Goal: Task Accomplishment & Management: Use online tool/utility

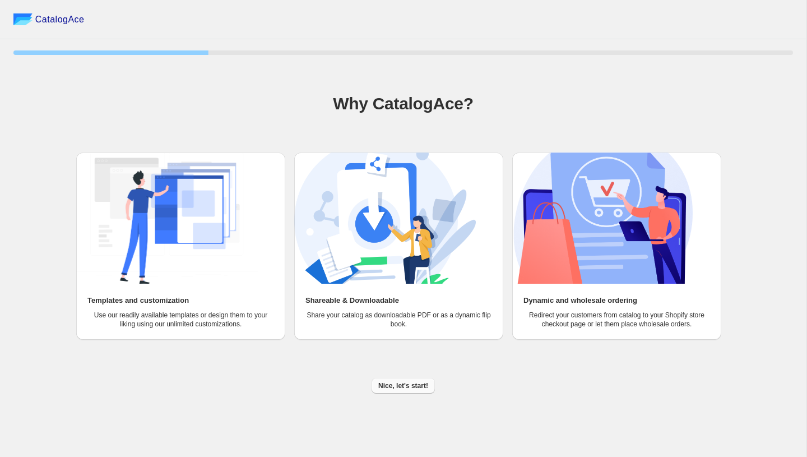
click at [396, 385] on span "Nice, let's start!" at bounding box center [403, 385] width 50 height 9
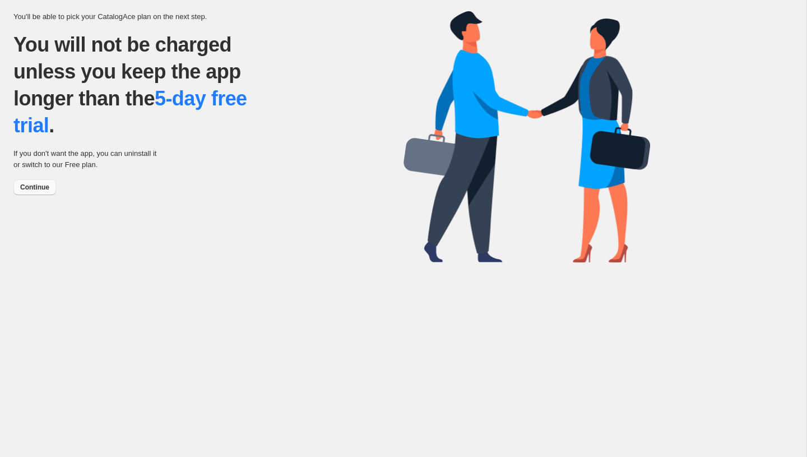
click at [40, 187] on span "Continue" at bounding box center [34, 187] width 29 height 9
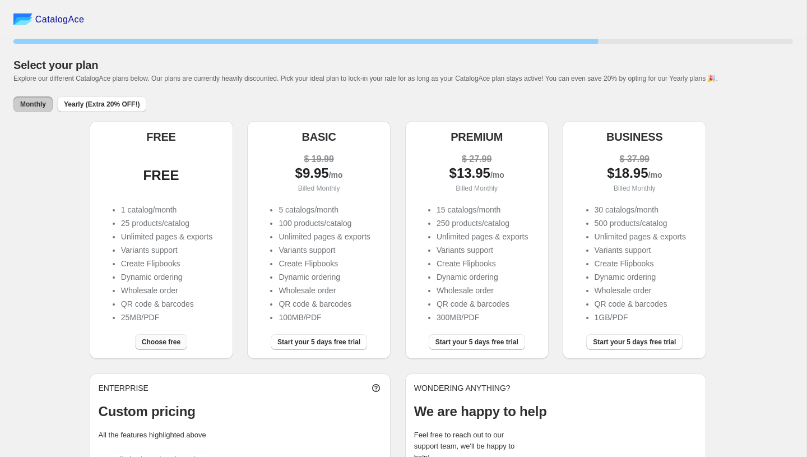
click at [167, 339] on span "Choose free" at bounding box center [161, 341] width 39 height 9
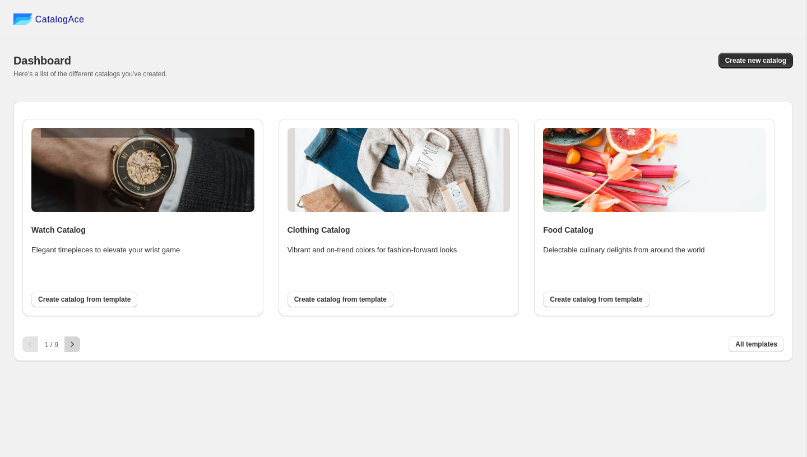
click at [73, 346] on icon "button" at bounding box center [72, 343] width 11 height 11
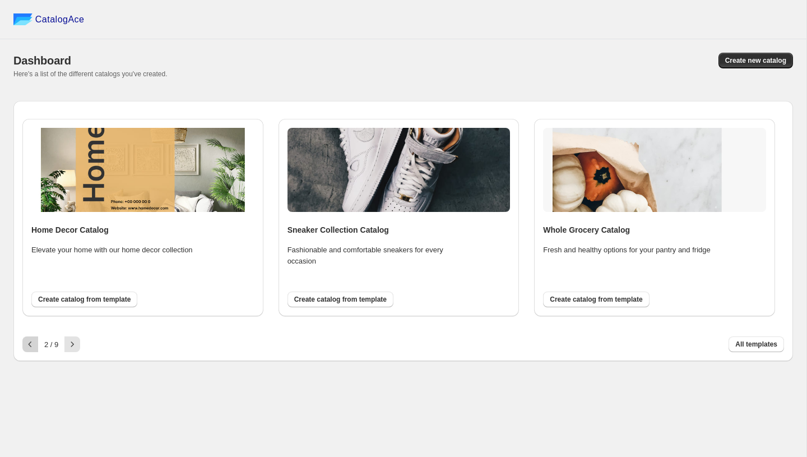
click at [36, 344] on button "button" at bounding box center [30, 344] width 16 height 16
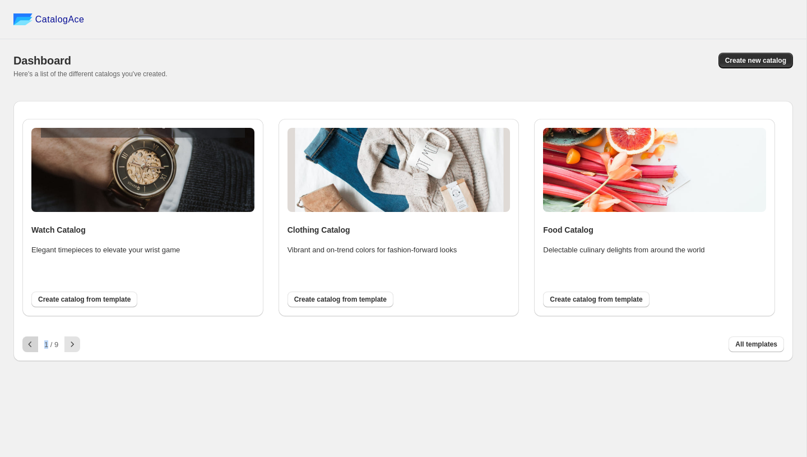
click at [36, 344] on div at bounding box center [30, 344] width 16 height 16
click at [112, 306] on button "Create catalog from template" at bounding box center [84, 299] width 106 height 16
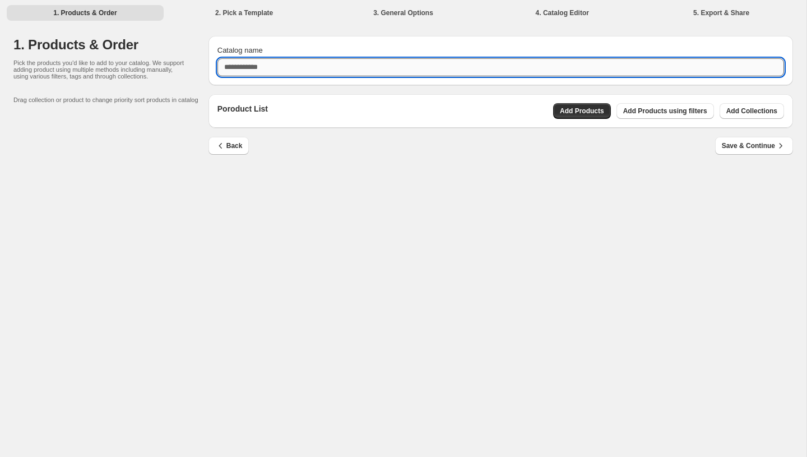
click at [267, 64] on input "Catalog name" at bounding box center [500, 67] width 566 height 18
click at [449, 72] on input "****" at bounding box center [500, 67] width 566 height 18
type input "****"
click at [550, 101] on div "Poroduct List Add Products Add Products using filters Add Collections" at bounding box center [500, 111] width 584 height 34
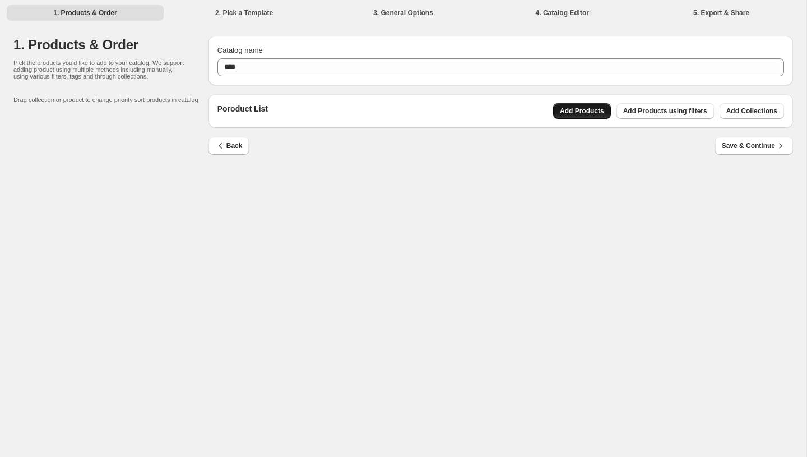
click at [553, 107] on button "Add Products" at bounding box center [582, 111] width 58 height 16
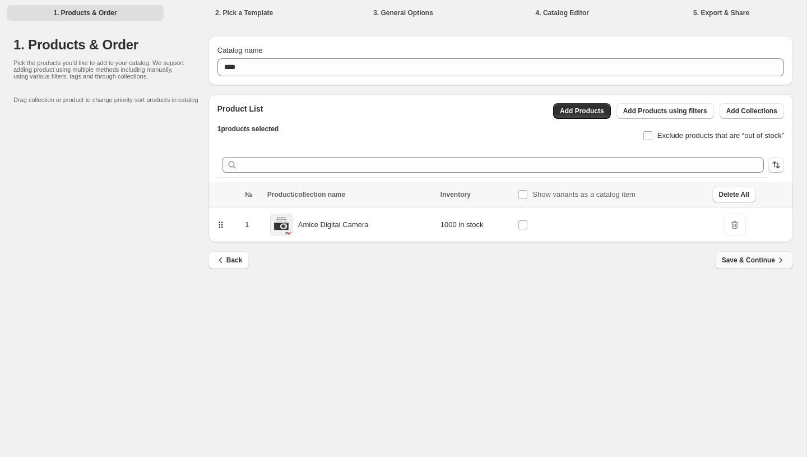
click at [761, 263] on span "Save & Continue" at bounding box center [753, 259] width 64 height 11
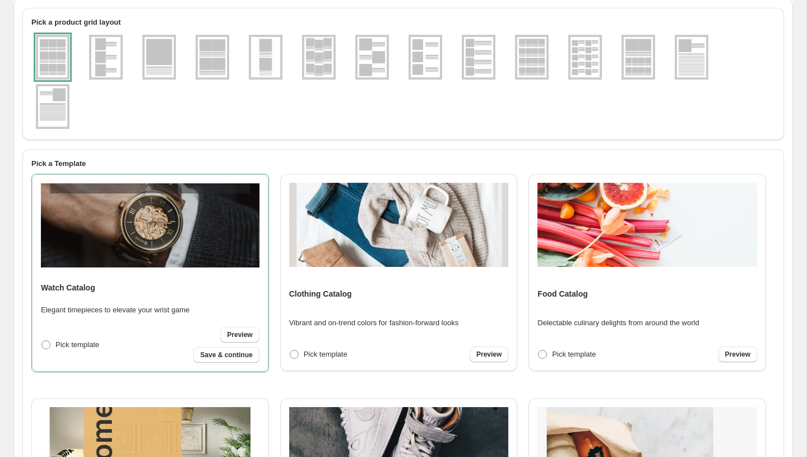
scroll to position [99, 0]
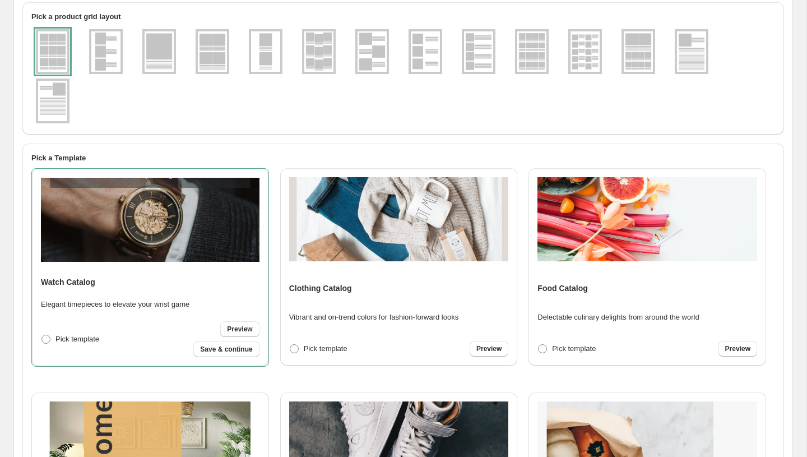
click at [364, 67] on img at bounding box center [371, 51] width 29 height 40
click at [413, 67] on img at bounding box center [425, 51] width 29 height 40
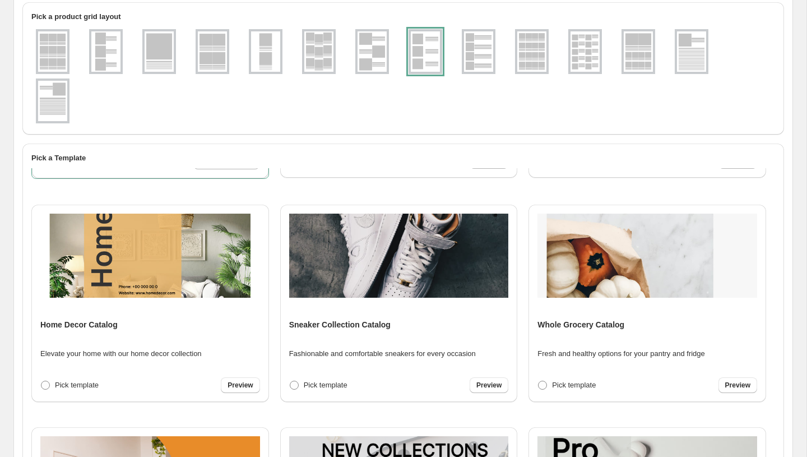
scroll to position [0, 0]
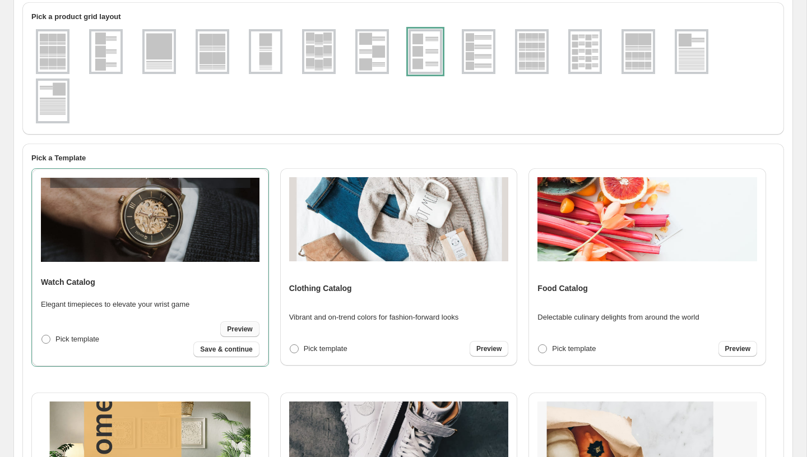
click at [239, 329] on span "Preview" at bounding box center [239, 328] width 25 height 9
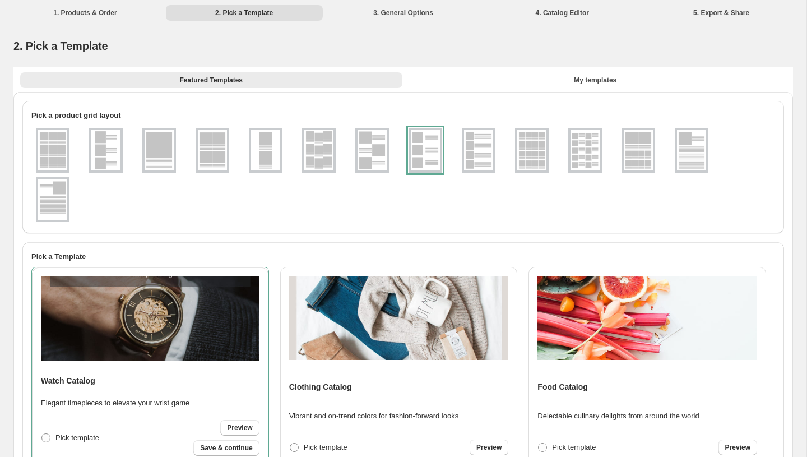
click at [428, 10] on li "3. General Options" at bounding box center [403, 12] width 157 height 16
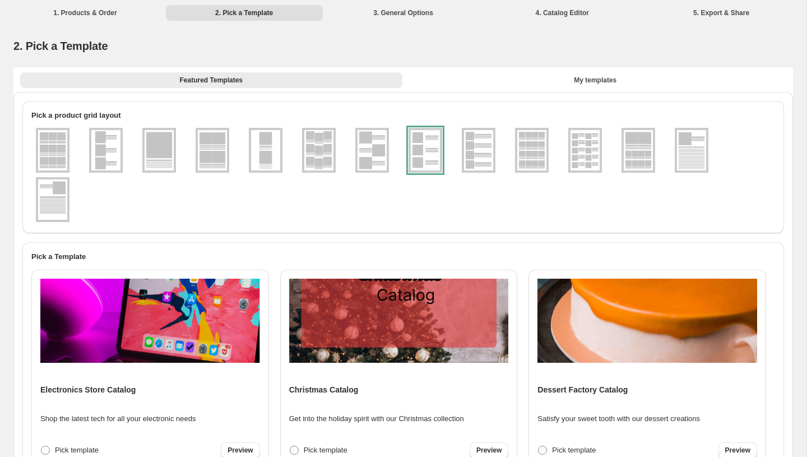
scroll to position [328, 0]
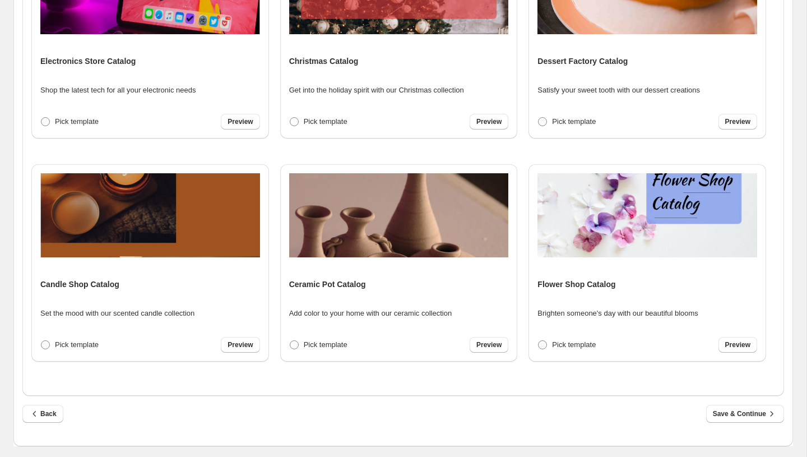
click at [750, 416] on span "Save & Continue" at bounding box center [745, 413] width 64 height 11
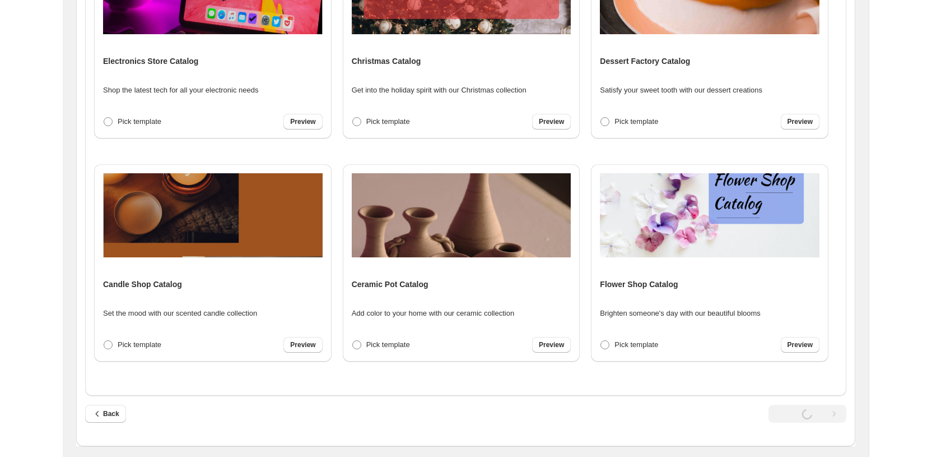
scroll to position [0, 0]
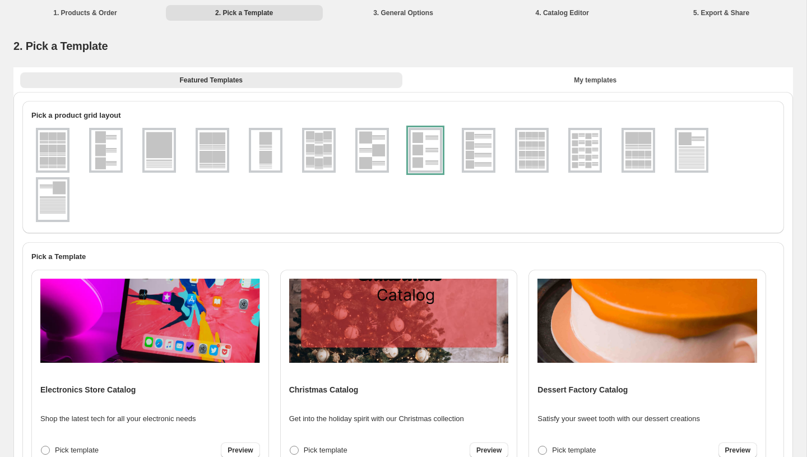
select select "**********"
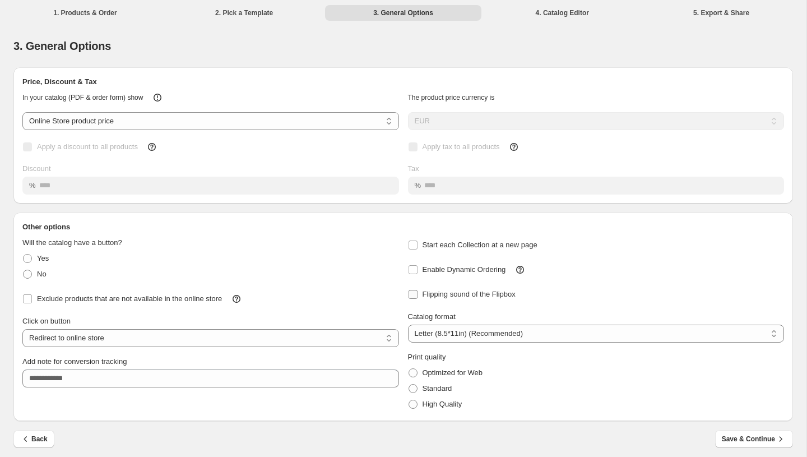
click at [500, 299] on span "Flipping sound of the Flipbox" at bounding box center [468, 293] width 93 height 11
click at [502, 294] on span "Flipping sound of the Flipbox" at bounding box center [468, 294] width 93 height 8
click at [727, 441] on span "Save & Continue" at bounding box center [753, 438] width 64 height 11
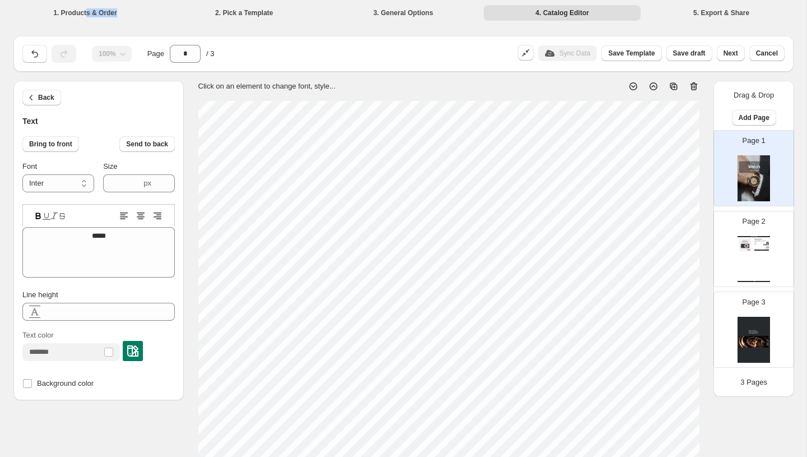
click at [87, 17] on li "1. Products & Order" at bounding box center [85, 12] width 157 height 16
click at [41, 108] on div "Back Text" at bounding box center [98, 104] width 152 height 46
click at [44, 96] on span "Back" at bounding box center [46, 97] width 16 height 9
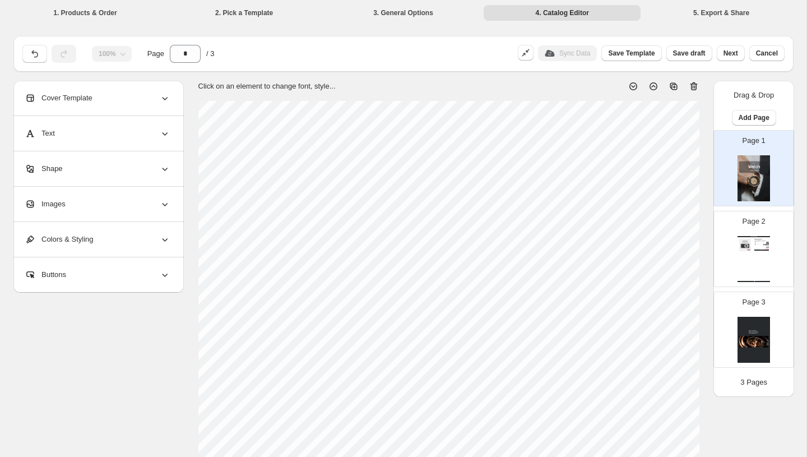
click at [72, 10] on li "1. Products & Order" at bounding box center [85, 12] width 157 height 16
click at [398, 7] on li "3. General Options" at bounding box center [403, 12] width 157 height 16
click at [765, 53] on span "Cancel" at bounding box center [767, 53] width 22 height 9
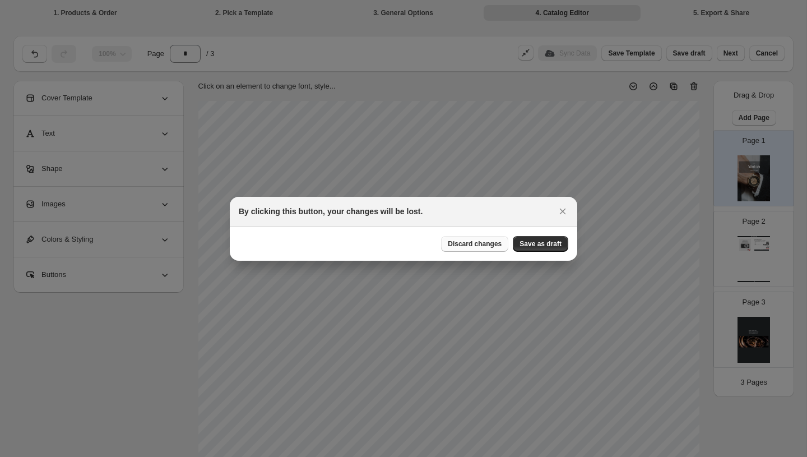
click at [483, 250] on button "Discard changes" at bounding box center [474, 244] width 67 height 16
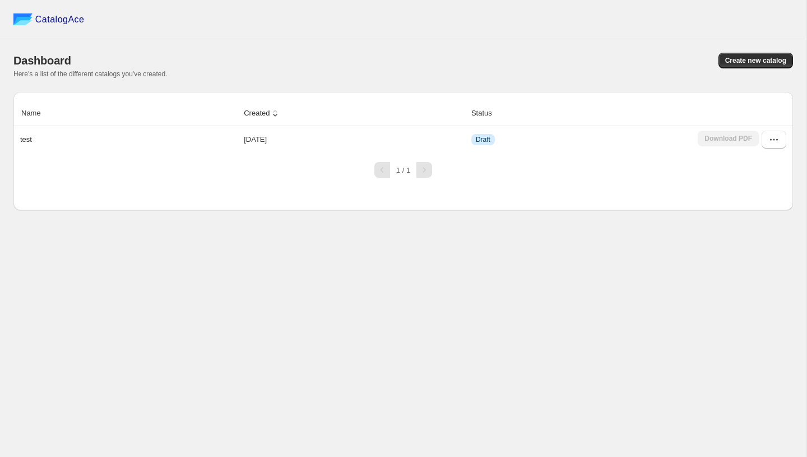
click at [57, 22] on span "CatalogAce" at bounding box center [59, 19] width 49 height 11
click at [767, 144] on button "button" at bounding box center [773, 140] width 25 height 18
click at [770, 262] on span "Delete" at bounding box center [763, 259] width 58 height 11
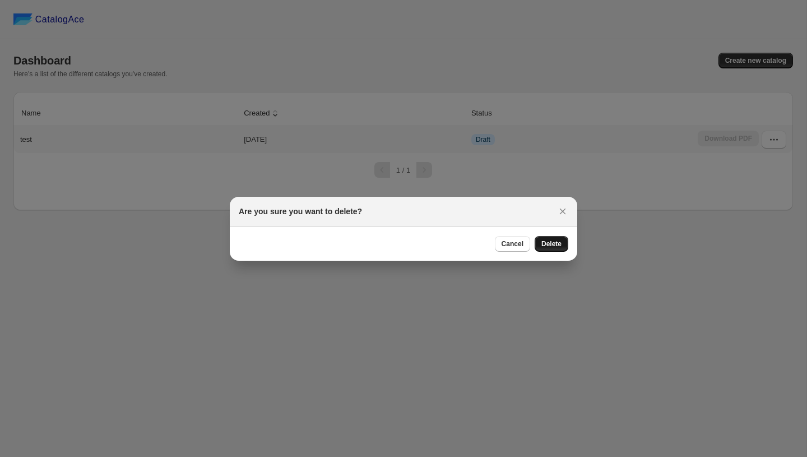
click at [557, 248] on span "Delete" at bounding box center [551, 243] width 20 height 9
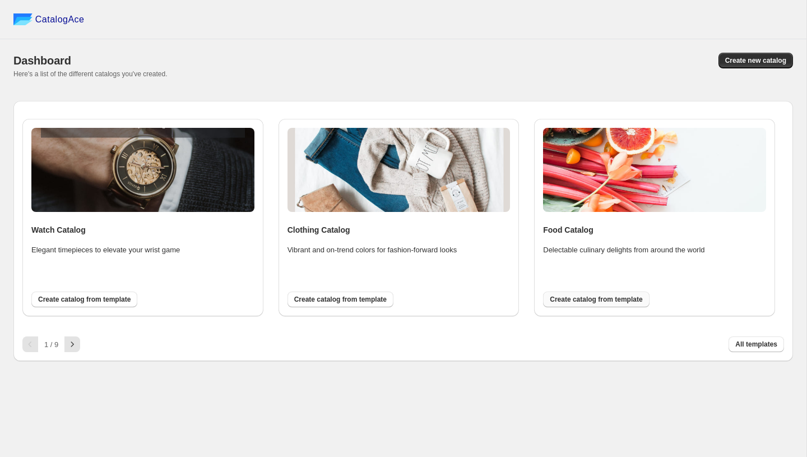
click at [584, 299] on span "Create catalog from template" at bounding box center [596, 299] width 92 height 9
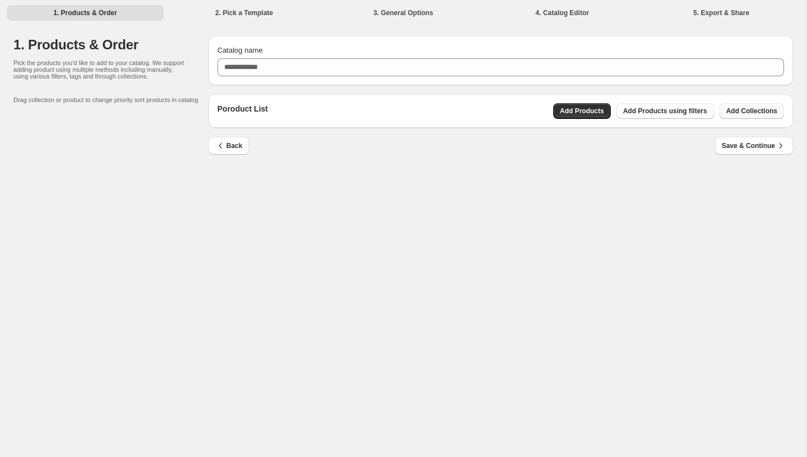
click at [735, 114] on span "Add Collections" at bounding box center [751, 110] width 51 height 9
click at [658, 115] on button "Add Products using filters" at bounding box center [664, 111] width 97 height 16
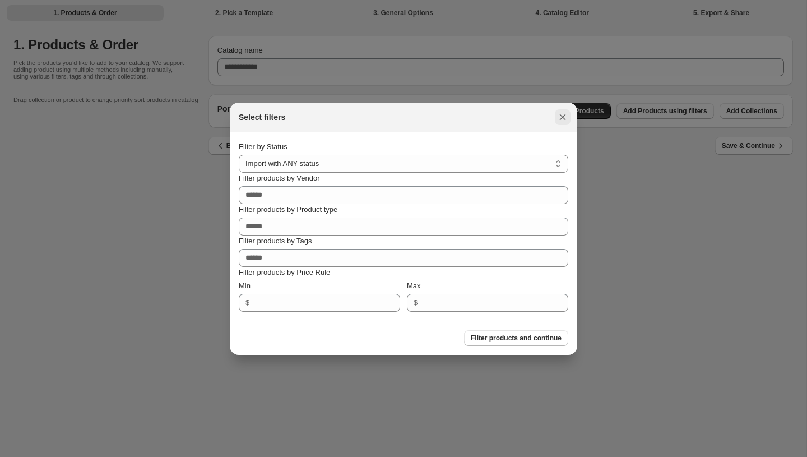
click at [564, 117] on icon ":rr:" at bounding box center [562, 116] width 11 height 11
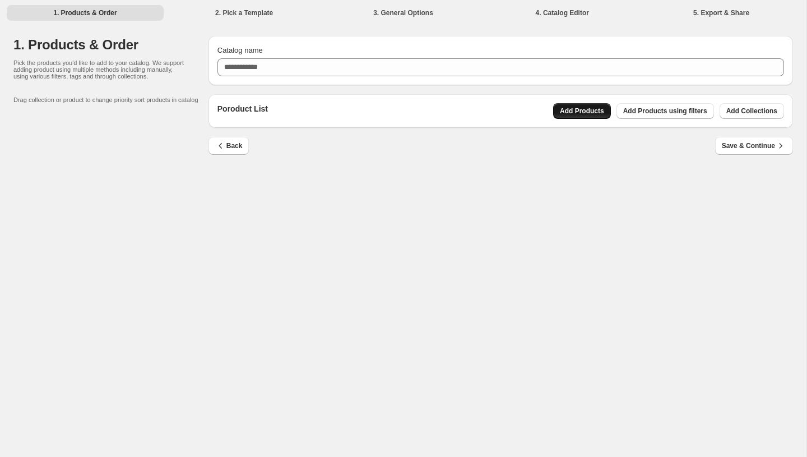
click at [575, 110] on span "Add Products" at bounding box center [582, 110] width 44 height 9
click at [757, 153] on button "Save & Continue" at bounding box center [754, 146] width 78 height 18
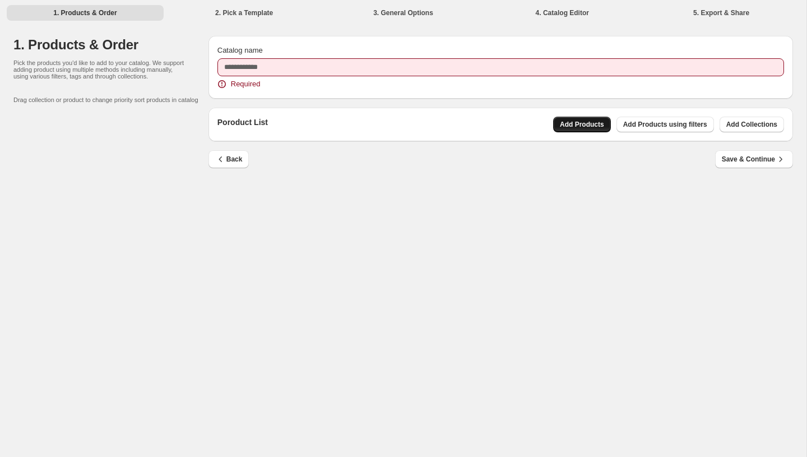
click at [598, 127] on span "Add Products" at bounding box center [582, 124] width 44 height 9
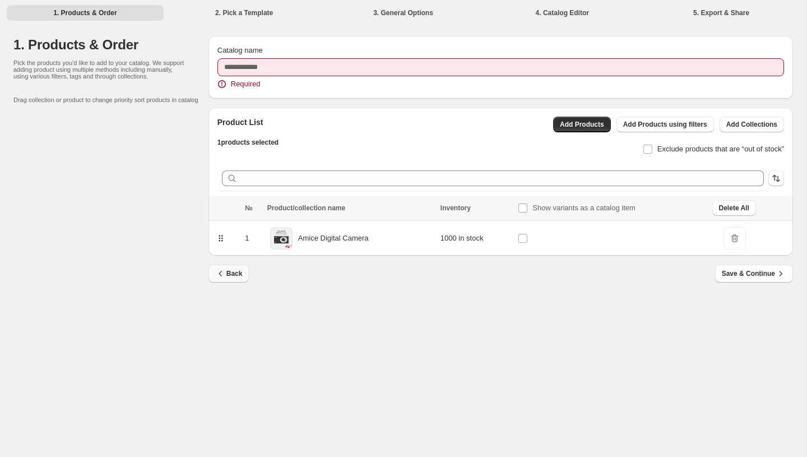
click at [240, 280] on button "Back" at bounding box center [228, 273] width 41 height 18
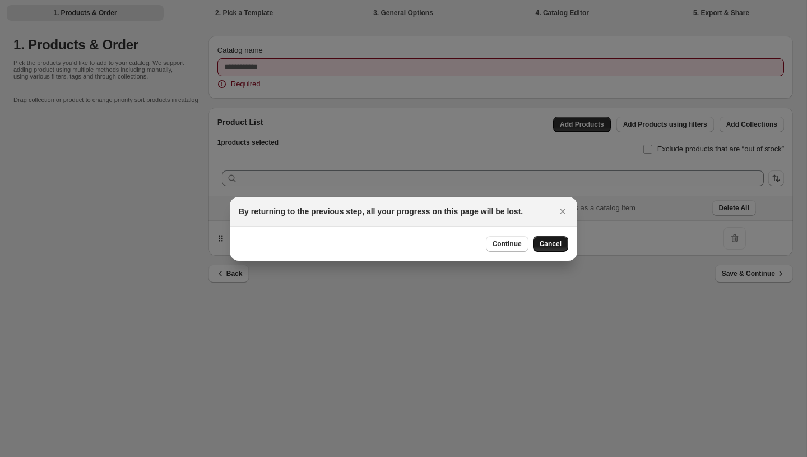
click at [547, 242] on span "Cancel" at bounding box center [550, 243] width 22 height 9
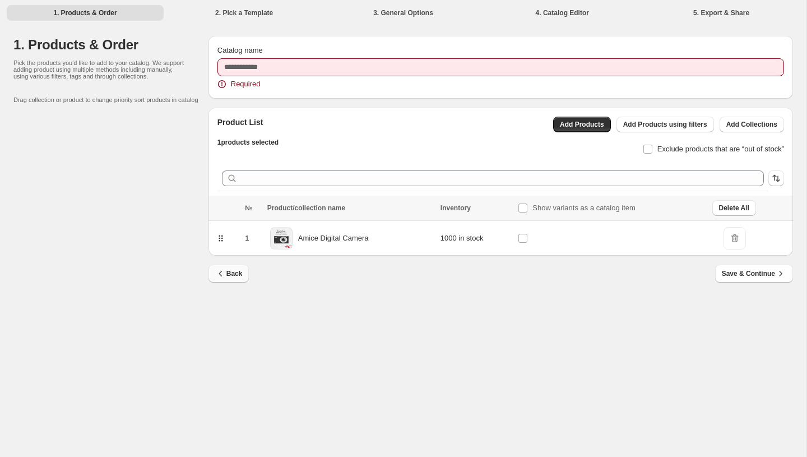
click at [237, 270] on span "Back" at bounding box center [228, 273] width 27 height 11
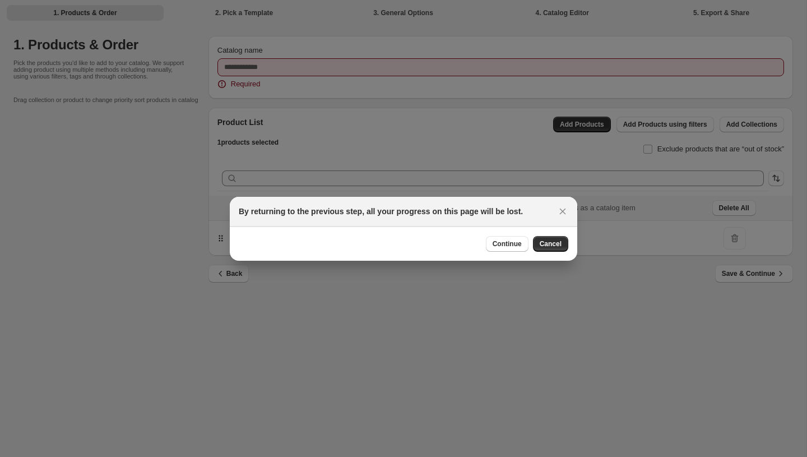
click at [505, 251] on div "Continue Cancel" at bounding box center [403, 243] width 347 height 34
click at [510, 241] on span "Continue" at bounding box center [506, 243] width 29 height 9
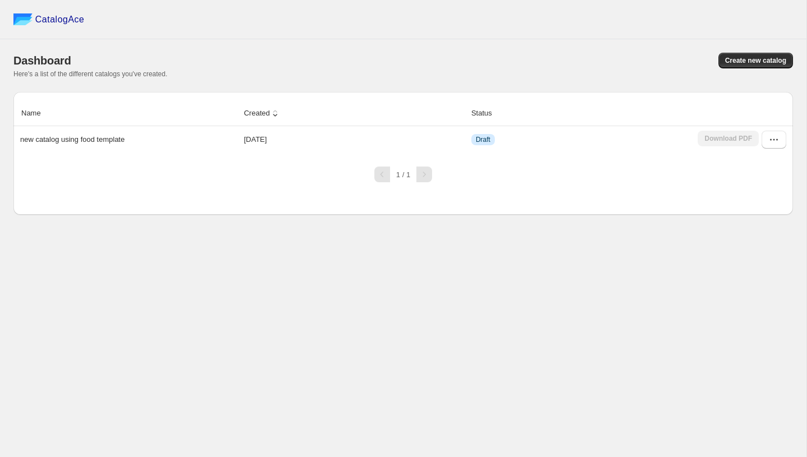
click at [51, 16] on span "CatalogAce" at bounding box center [59, 19] width 49 height 11
drag, startPoint x: 530, startPoint y: 82, endPoint x: 533, endPoint y: 64, distance: 18.1
click at [533, 66] on div "Dashboard Create new catalog Here's a list of the different catalogs you've cre…" at bounding box center [402, 65] width 779 height 53
click at [233, 74] on div "Here's a list of the different catalogs you've created." at bounding box center [402, 73] width 779 height 9
click at [774, 135] on icon "button" at bounding box center [773, 139] width 11 height 11
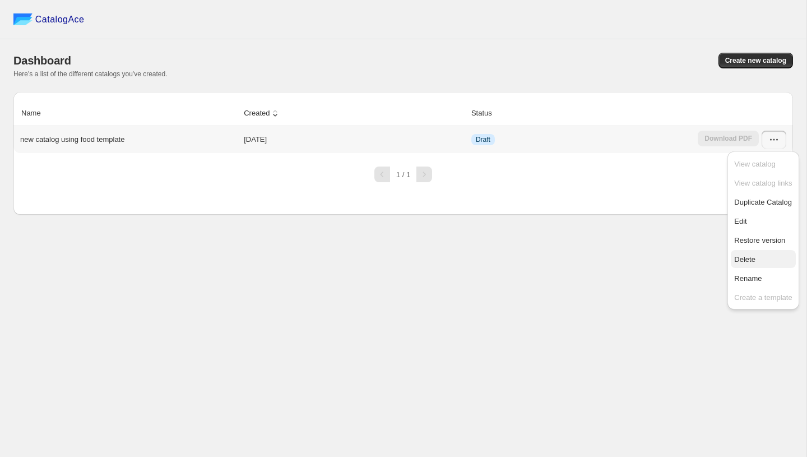
click at [763, 261] on span "Delete" at bounding box center [763, 259] width 58 height 11
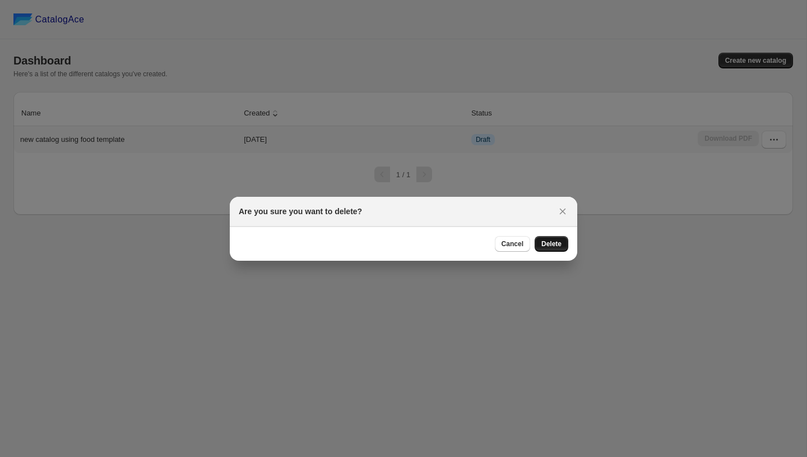
click at [561, 246] on button "Delete" at bounding box center [551, 244] width 34 height 16
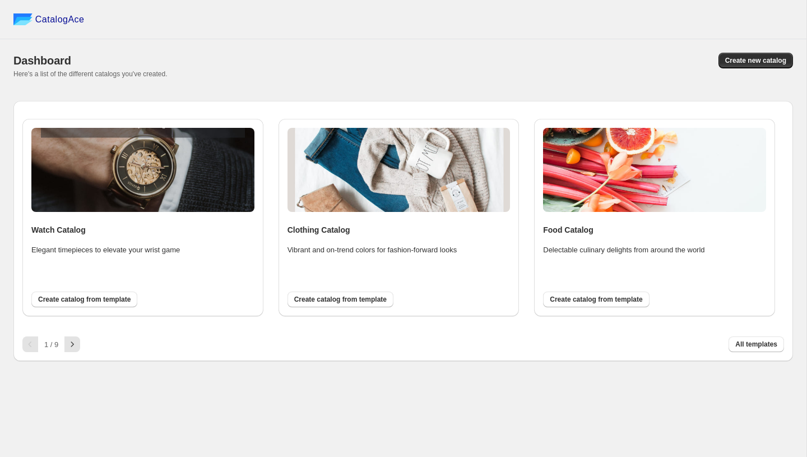
click at [57, 17] on span "CatalogAce" at bounding box center [59, 19] width 49 height 11
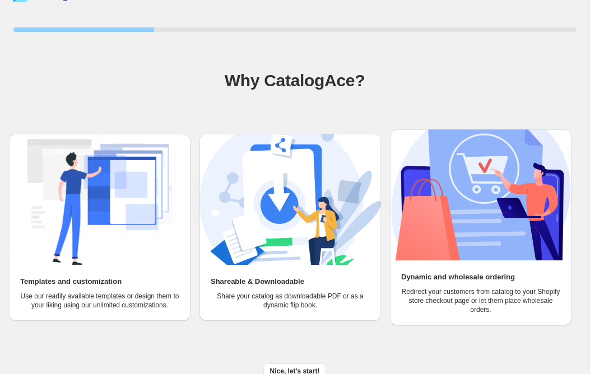
scroll to position [32, 0]
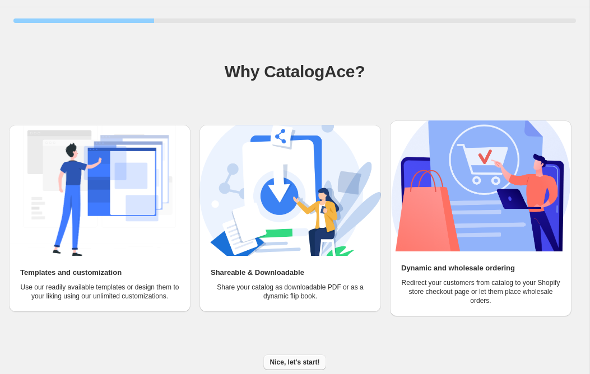
click at [292, 358] on span "Nice, let's start!" at bounding box center [295, 362] width 50 height 9
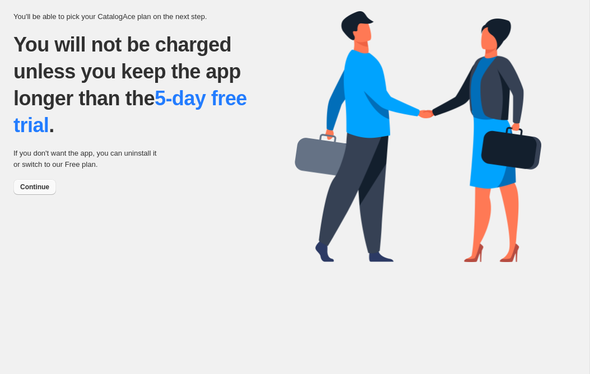
click at [40, 193] on button "Continue" at bounding box center [34, 187] width 43 height 16
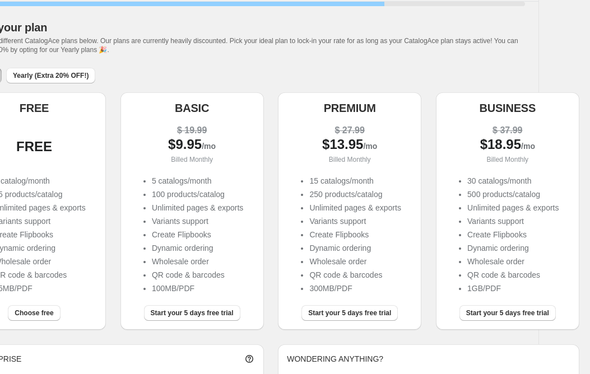
scroll to position [152, 51]
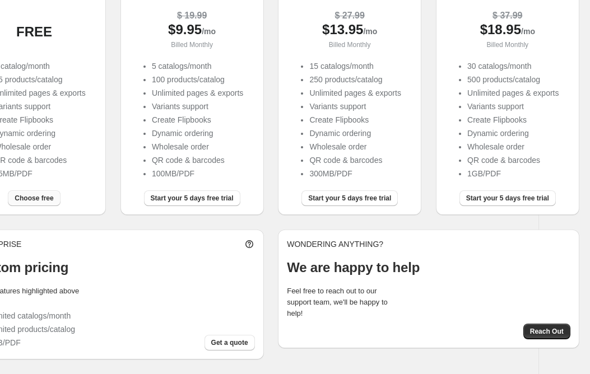
click at [44, 198] on span "Choose free" at bounding box center [34, 198] width 39 height 9
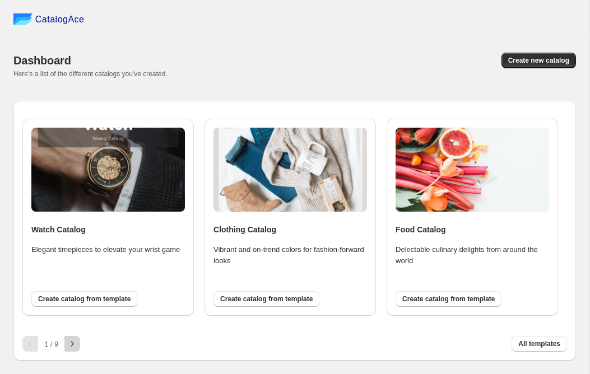
click at [76, 347] on icon "button" at bounding box center [72, 343] width 11 height 11
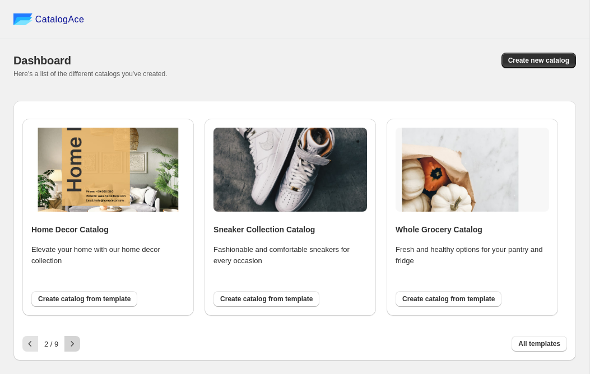
click at [76, 347] on icon "button" at bounding box center [72, 343] width 11 height 11
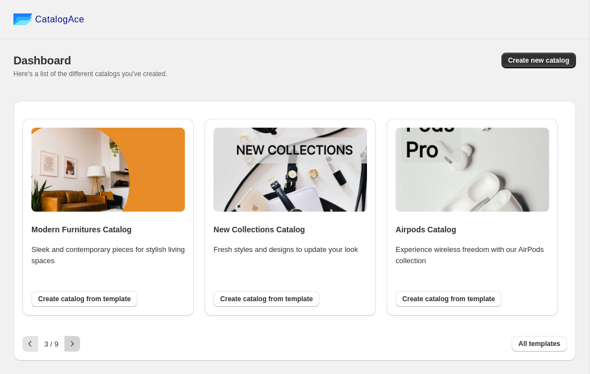
click at [76, 347] on icon "button" at bounding box center [72, 343] width 11 height 11
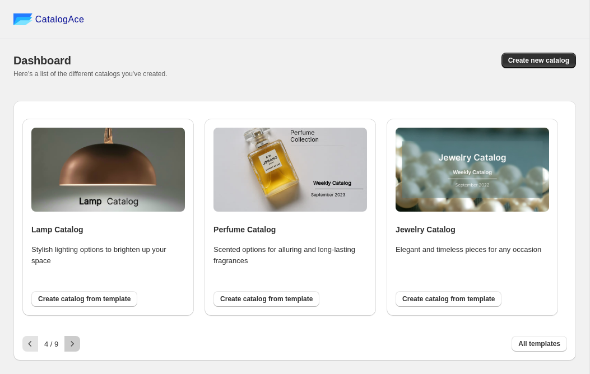
click at [76, 347] on icon "button" at bounding box center [72, 343] width 11 height 11
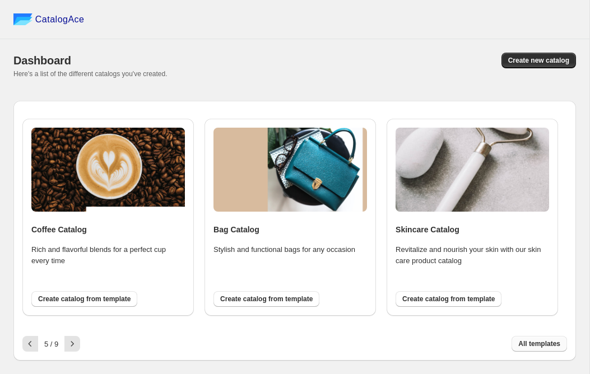
click at [534, 347] on span "All templates" at bounding box center [539, 343] width 42 height 9
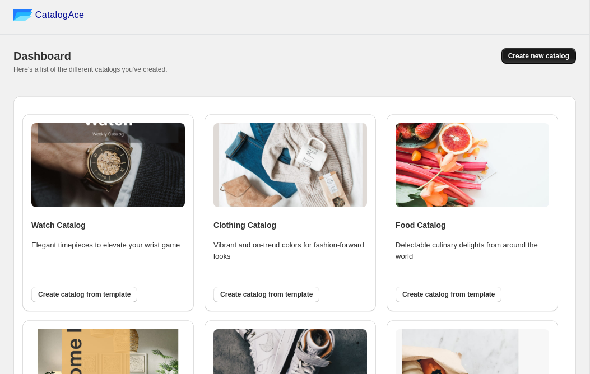
click at [526, 53] on span "Create new catalog" at bounding box center [538, 56] width 61 height 9
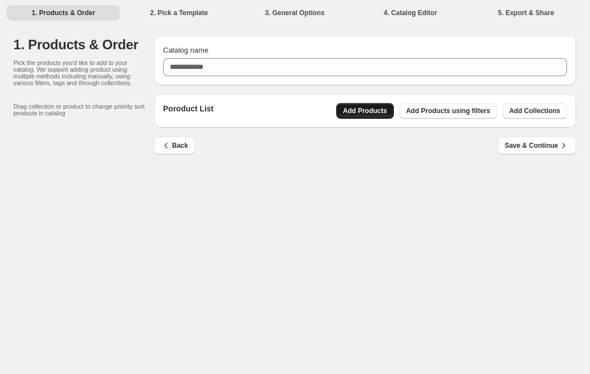
click at [367, 117] on button "Add Products" at bounding box center [365, 111] width 58 height 16
click at [435, 113] on span "Add Products using filters" at bounding box center [448, 110] width 84 height 9
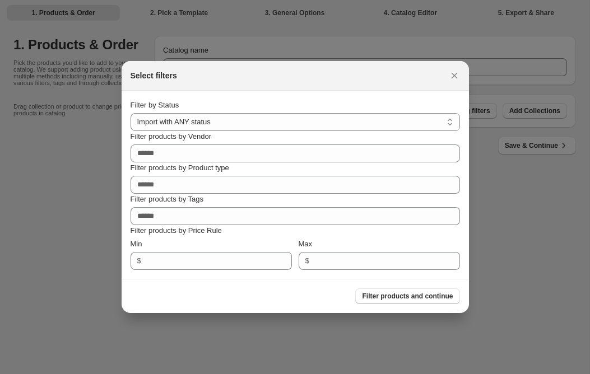
click at [463, 87] on div "Select filters" at bounding box center [295, 76] width 347 height 30
click at [462, 86] on div "Select filters" at bounding box center [295, 76] width 347 height 30
click at [450, 76] on icon ":rm:" at bounding box center [454, 75] width 11 height 11
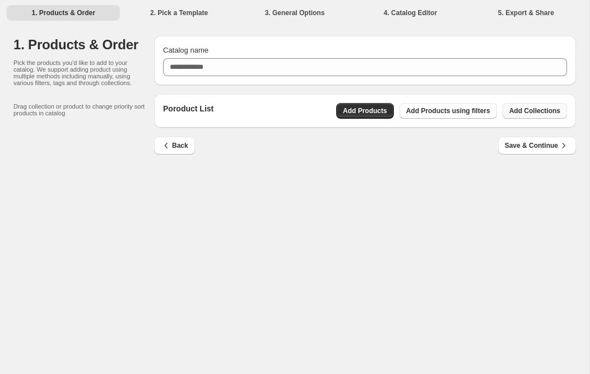
click at [521, 117] on button "Add Collections" at bounding box center [534, 111] width 64 height 16
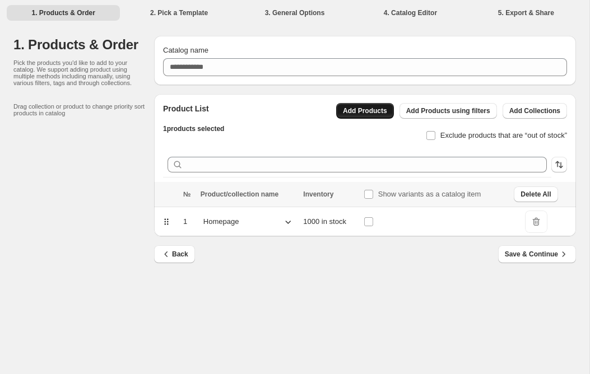
click at [363, 111] on span "Add Products" at bounding box center [365, 110] width 44 height 9
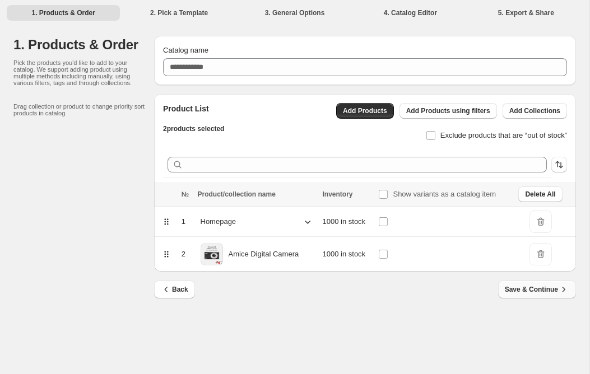
click at [515, 286] on span "Save & Continue" at bounding box center [537, 289] width 64 height 11
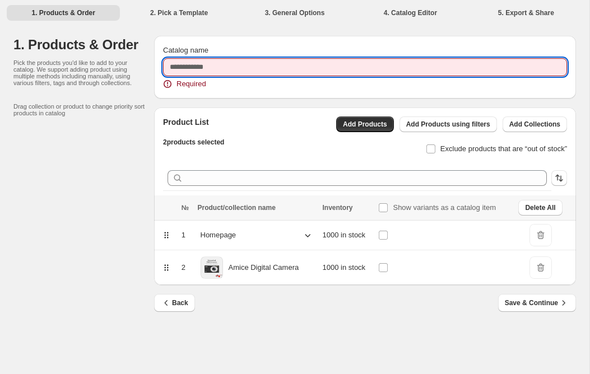
click at [227, 74] on input "Catalog name" at bounding box center [365, 67] width 404 height 18
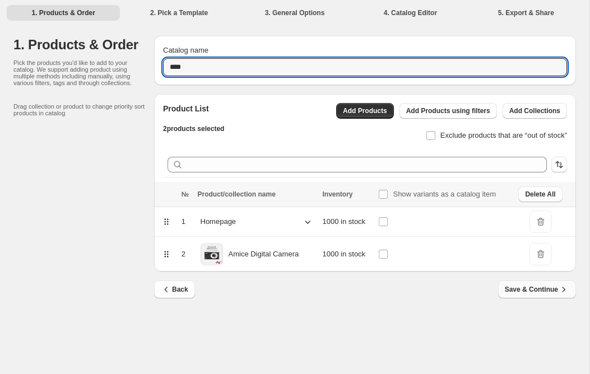
type input "****"
click at [515, 285] on span "Save & Continue" at bounding box center [537, 289] width 64 height 11
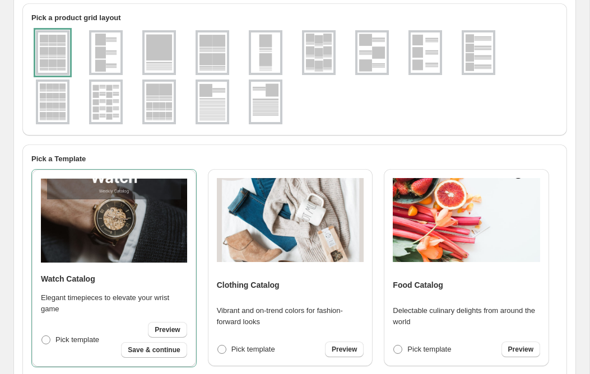
scroll to position [411, 0]
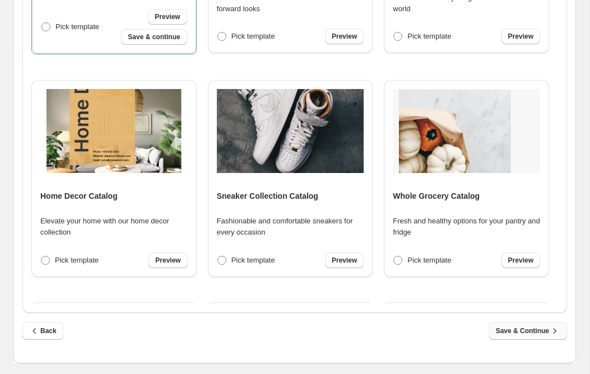
click at [506, 339] on button "Save & Continue" at bounding box center [528, 331] width 78 height 18
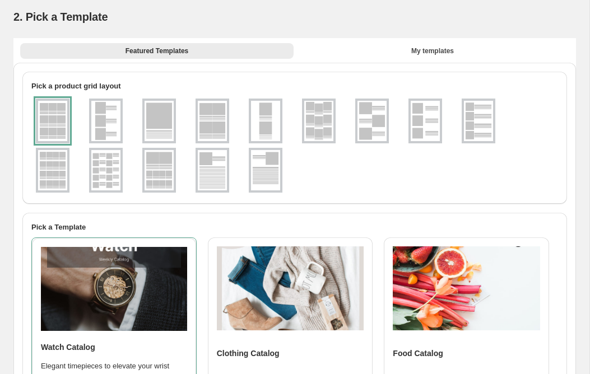
select select "**********"
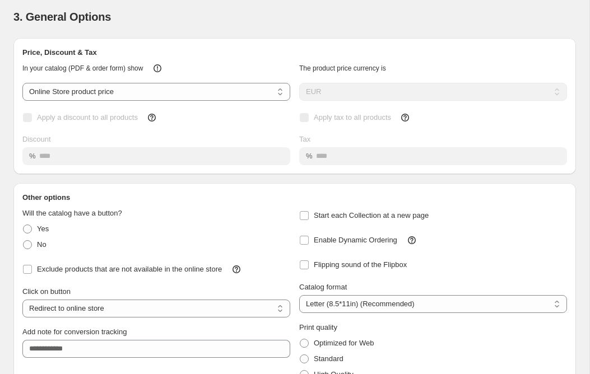
scroll to position [0, 0]
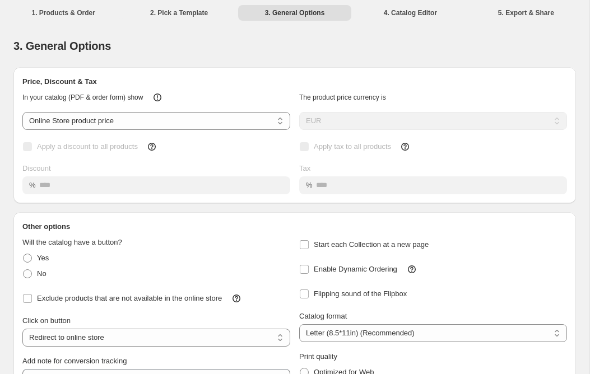
click at [417, 13] on li "4. Catalog Editor" at bounding box center [409, 12] width 113 height 16
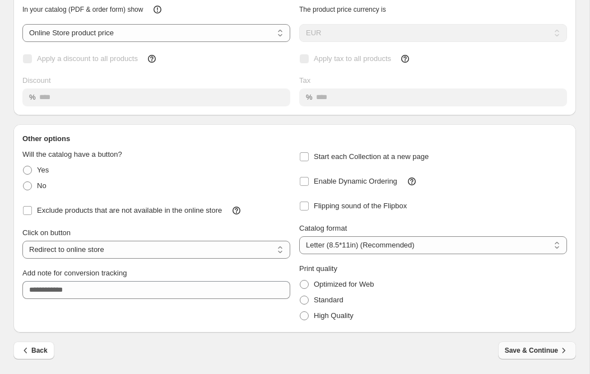
click at [527, 357] on button "Save & Continue" at bounding box center [537, 351] width 78 height 18
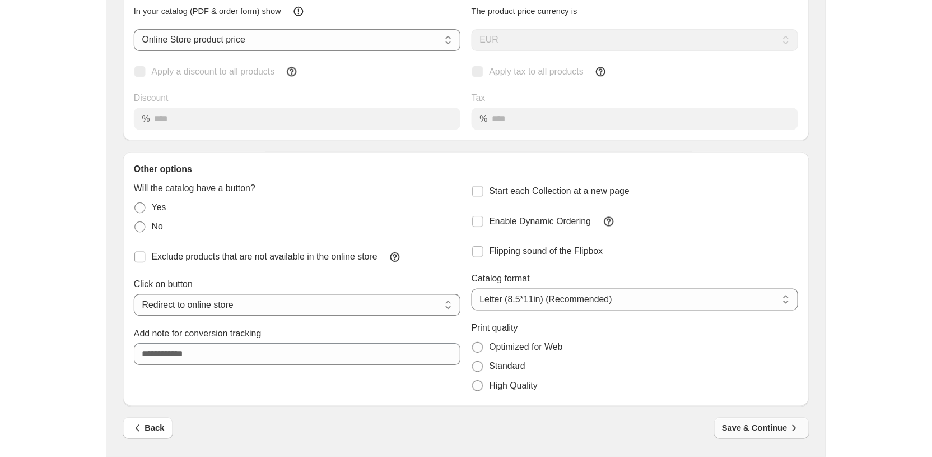
scroll to position [0, 0]
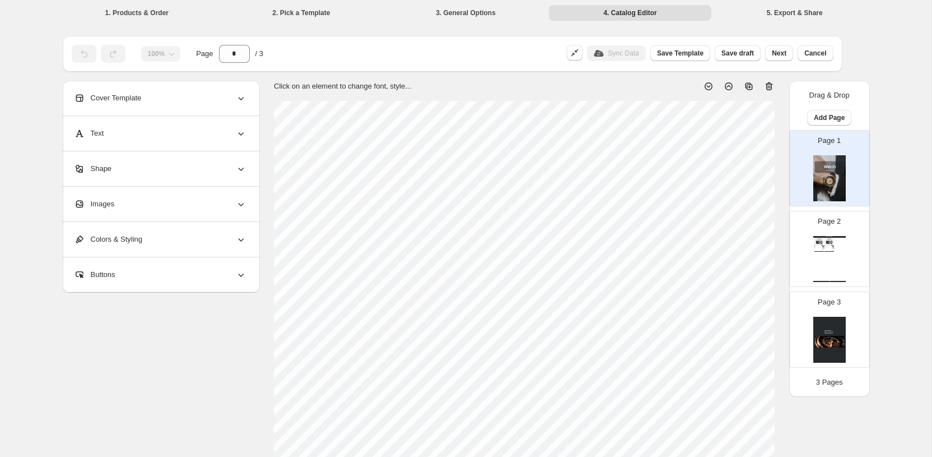
click at [125, 99] on span "Cover Template" at bounding box center [108, 97] width 68 height 11
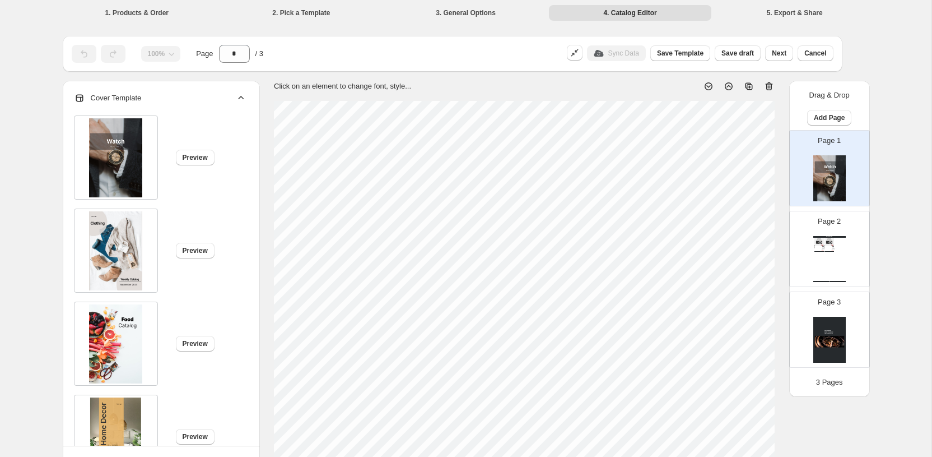
click at [125, 99] on span "Cover Template" at bounding box center [108, 97] width 68 height 11
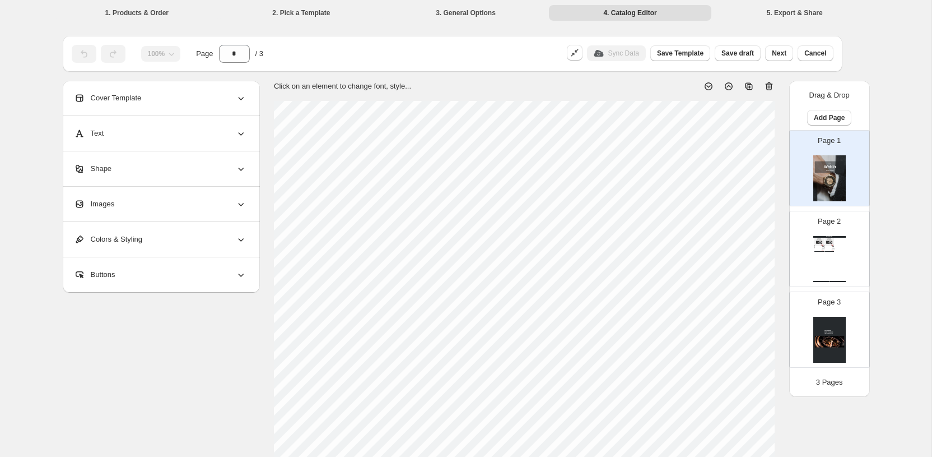
click at [133, 104] on div "Cover Template" at bounding box center [160, 98] width 173 height 35
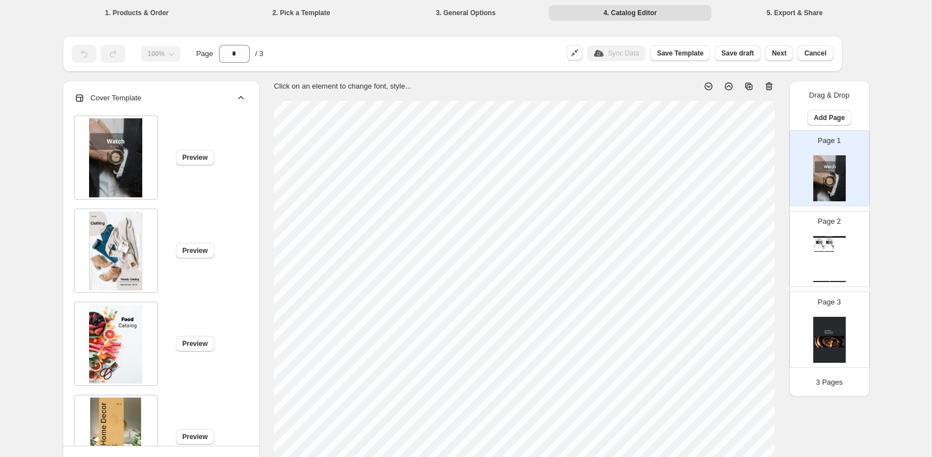
click at [117, 259] on img at bounding box center [115, 250] width 53 height 79
click at [140, 325] on img at bounding box center [115, 343] width 53 height 79
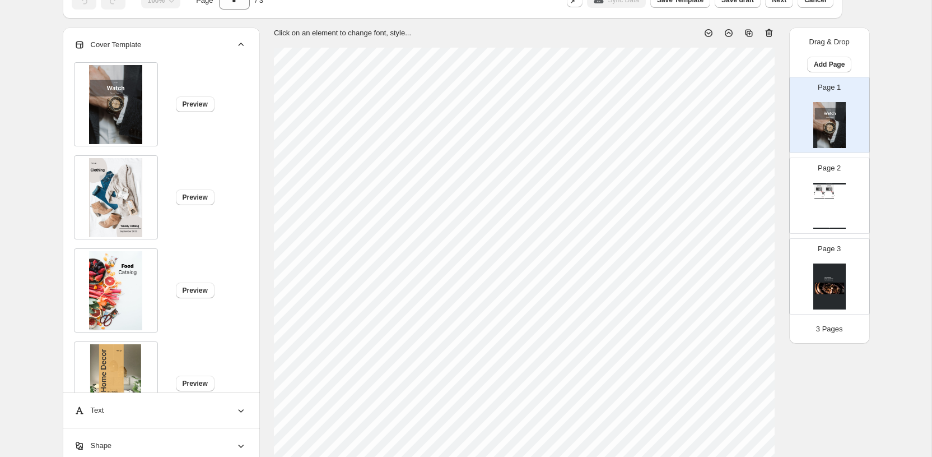
scroll to position [72, 0]
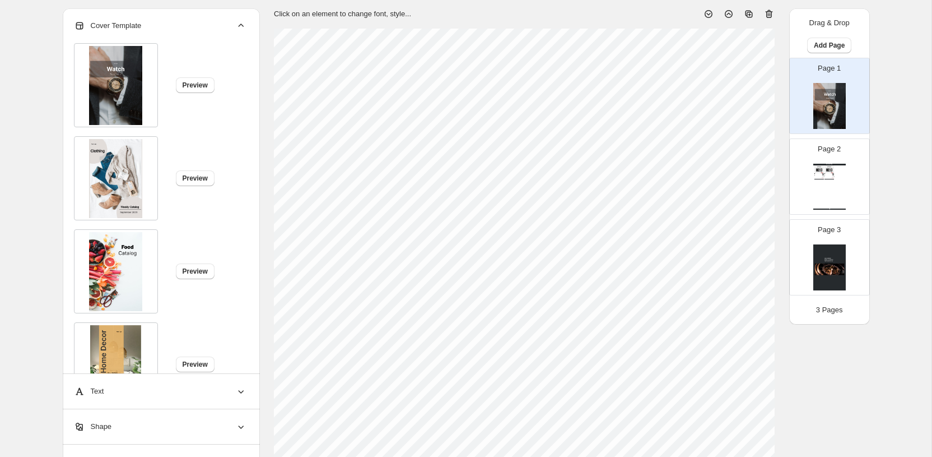
click at [589, 194] on div "Watch Catalog Amice Digital Camera Trusted by 30,000+ people, this compact digi…" at bounding box center [829, 187] width 32 height 46
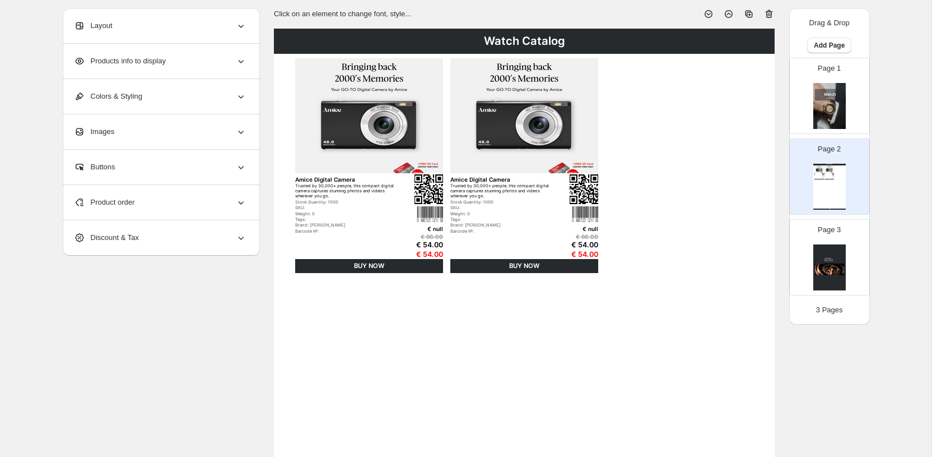
click at [589, 258] on img at bounding box center [829, 267] width 32 height 46
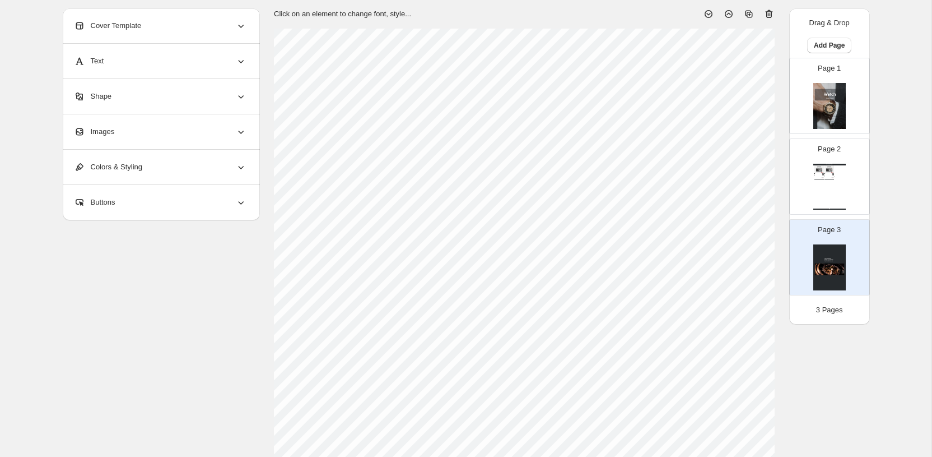
click at [589, 199] on div "Watch Catalog Amice Digital Camera Trusted by 30,000+ people, this compact digi…" at bounding box center [829, 187] width 32 height 46
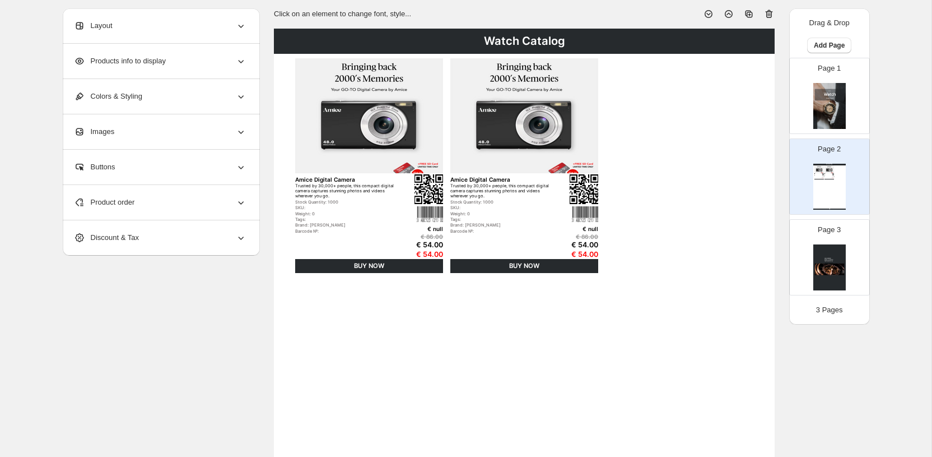
click at [137, 27] on div "Layout" at bounding box center [160, 25] width 173 height 35
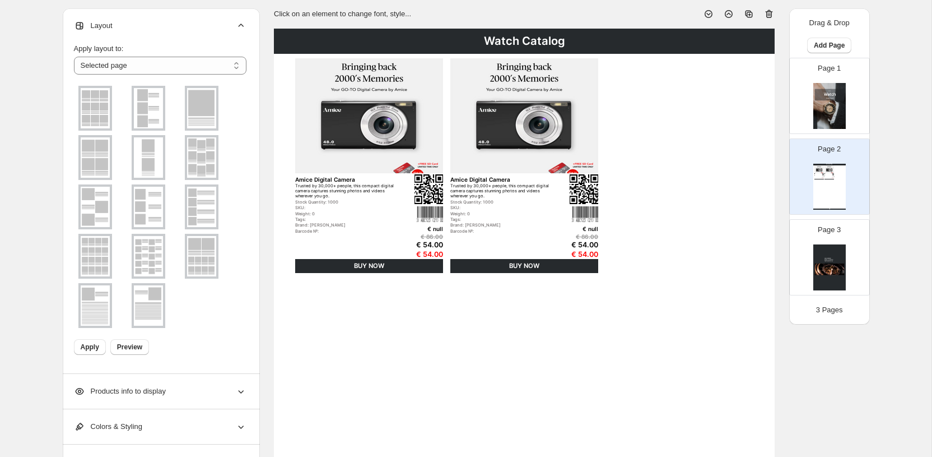
click at [149, 114] on img at bounding box center [148, 108] width 29 height 40
click at [198, 119] on img at bounding box center [201, 108] width 29 height 40
click at [199, 159] on img at bounding box center [201, 157] width 29 height 40
click at [139, 159] on img at bounding box center [148, 157] width 29 height 40
click at [105, 21] on span "Layout" at bounding box center [93, 25] width 39 height 11
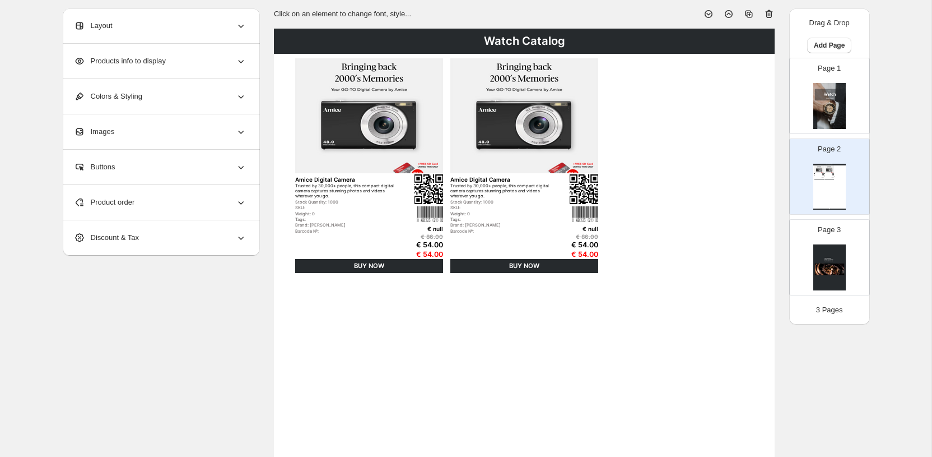
click at [589, 81] on div "Page 1" at bounding box center [825, 91] width 71 height 75
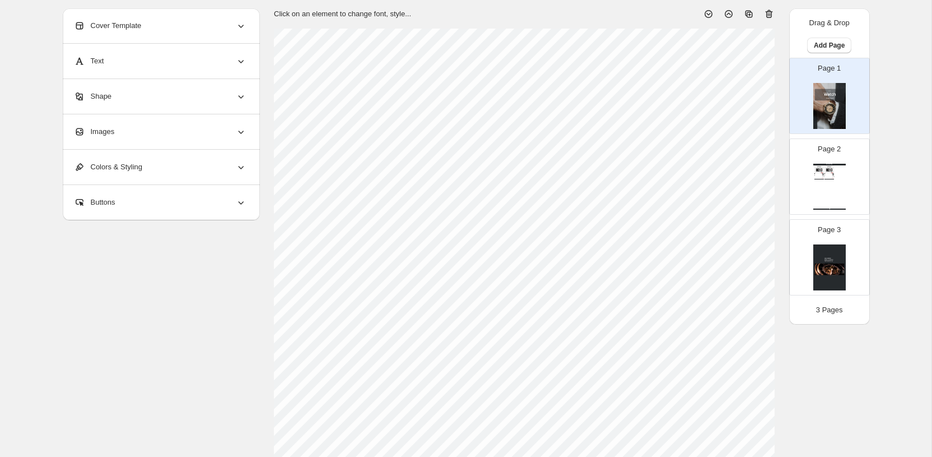
click at [589, 230] on p "Page 3" at bounding box center [829, 229] width 23 height 11
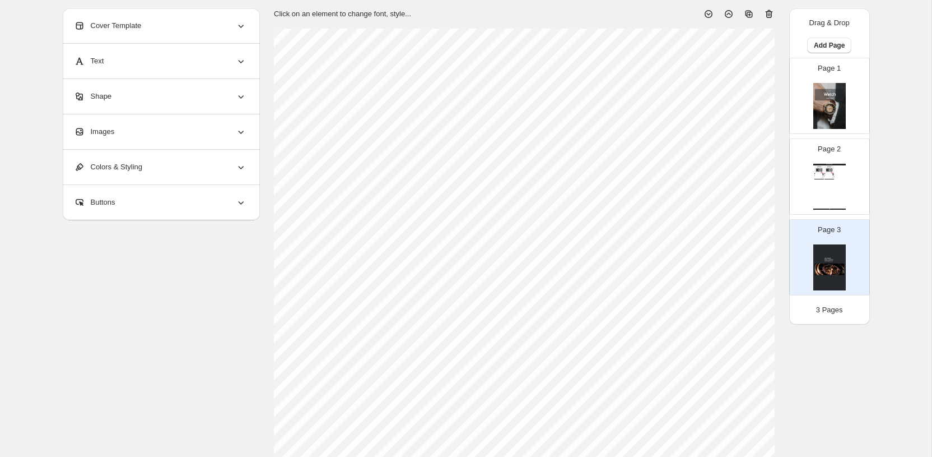
click at [589, 190] on div "Watch Catalog Amice Digital Camera Trusted by 30,000+ people, this compact digi…" at bounding box center [829, 187] width 32 height 46
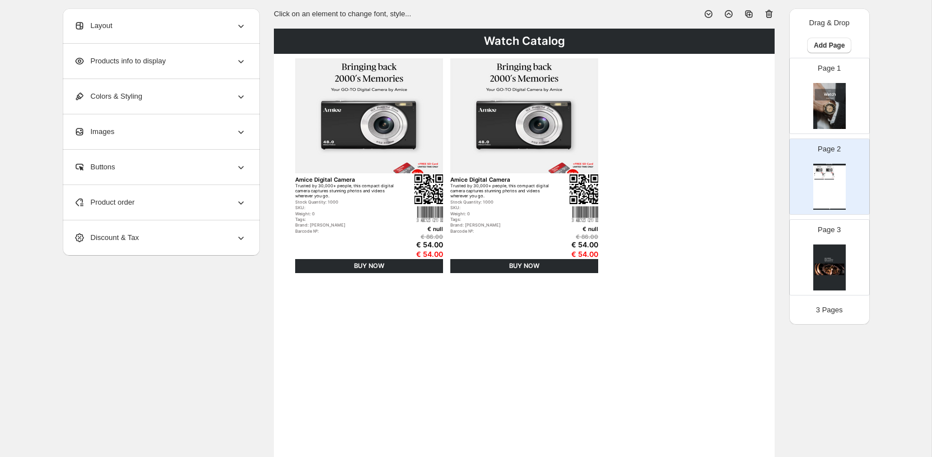
click at [589, 111] on img at bounding box center [829, 106] width 32 height 46
type input "*"
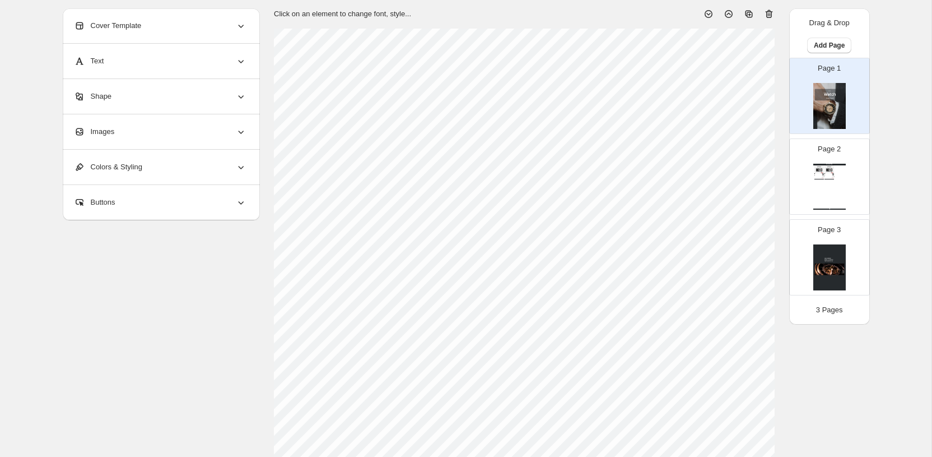
click at [150, 24] on div "Cover Template" at bounding box center [160, 25] width 173 height 35
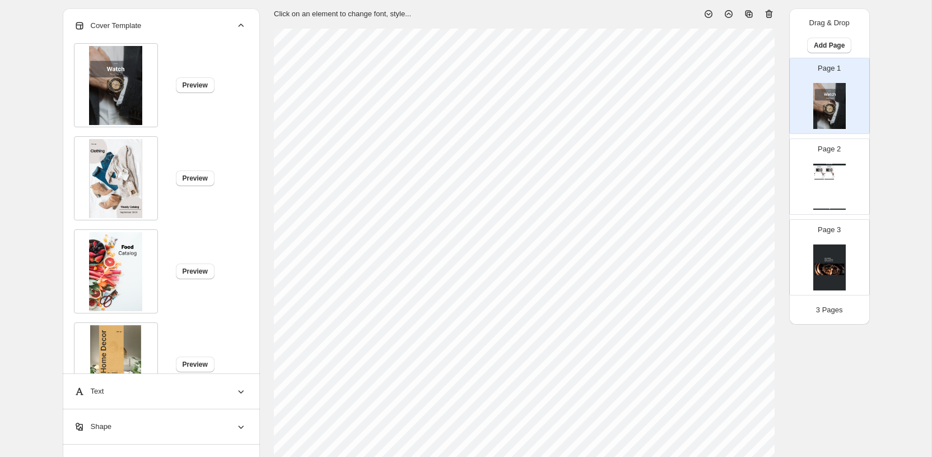
drag, startPoint x: 118, startPoint y: 230, endPoint x: 155, endPoint y: 238, distance: 38.3
click at [157, 238] on div at bounding box center [116, 271] width 84 height 84
click at [148, 241] on div at bounding box center [116, 271] width 84 height 84
click at [136, 168] on img at bounding box center [115, 178] width 53 height 79
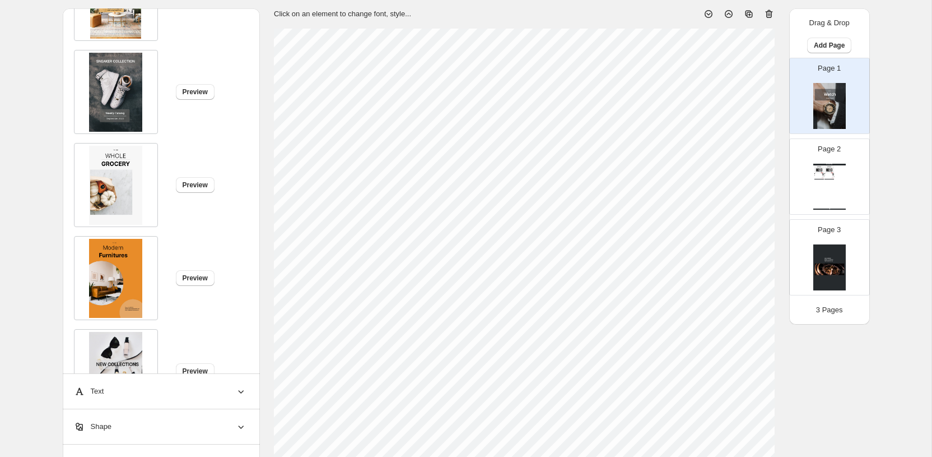
scroll to position [417, 0]
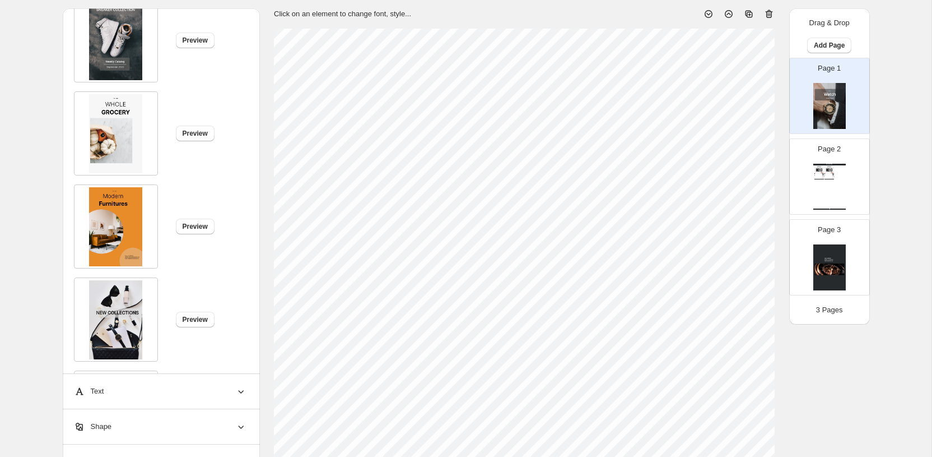
click at [113, 251] on img at bounding box center [115, 226] width 53 height 79
click at [125, 335] on img at bounding box center [115, 319] width 53 height 79
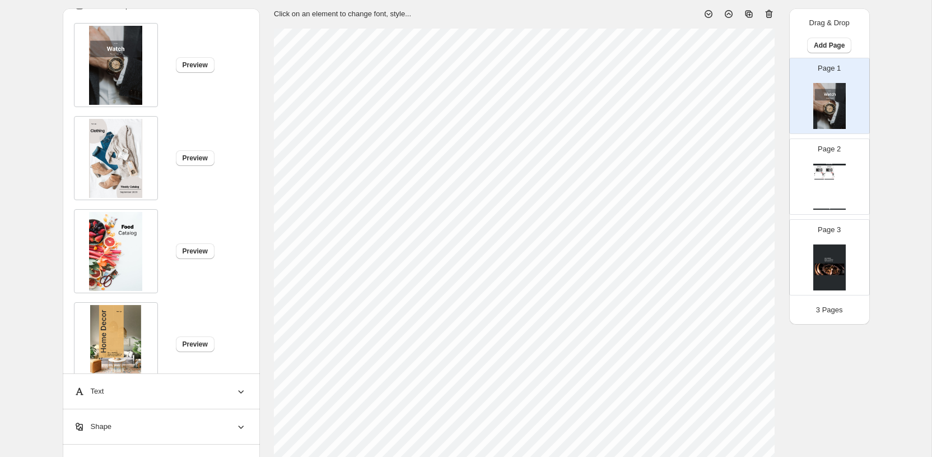
scroll to position [0, 0]
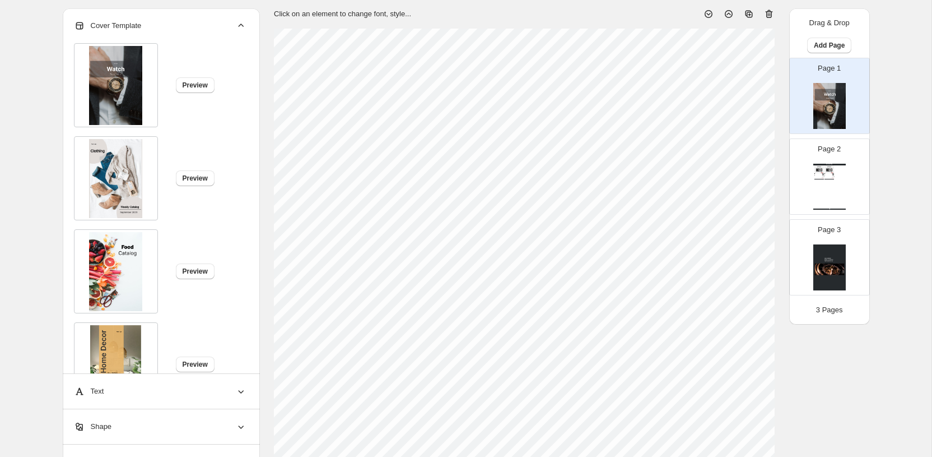
click at [131, 24] on span "Cover Template" at bounding box center [108, 25] width 68 height 11
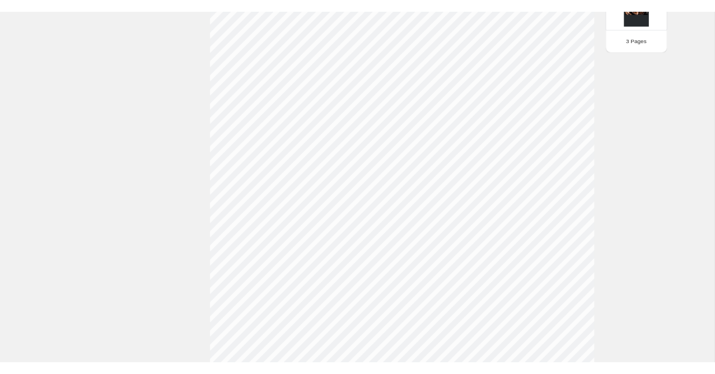
scroll to position [397, 0]
